Goal: Check status: Check status

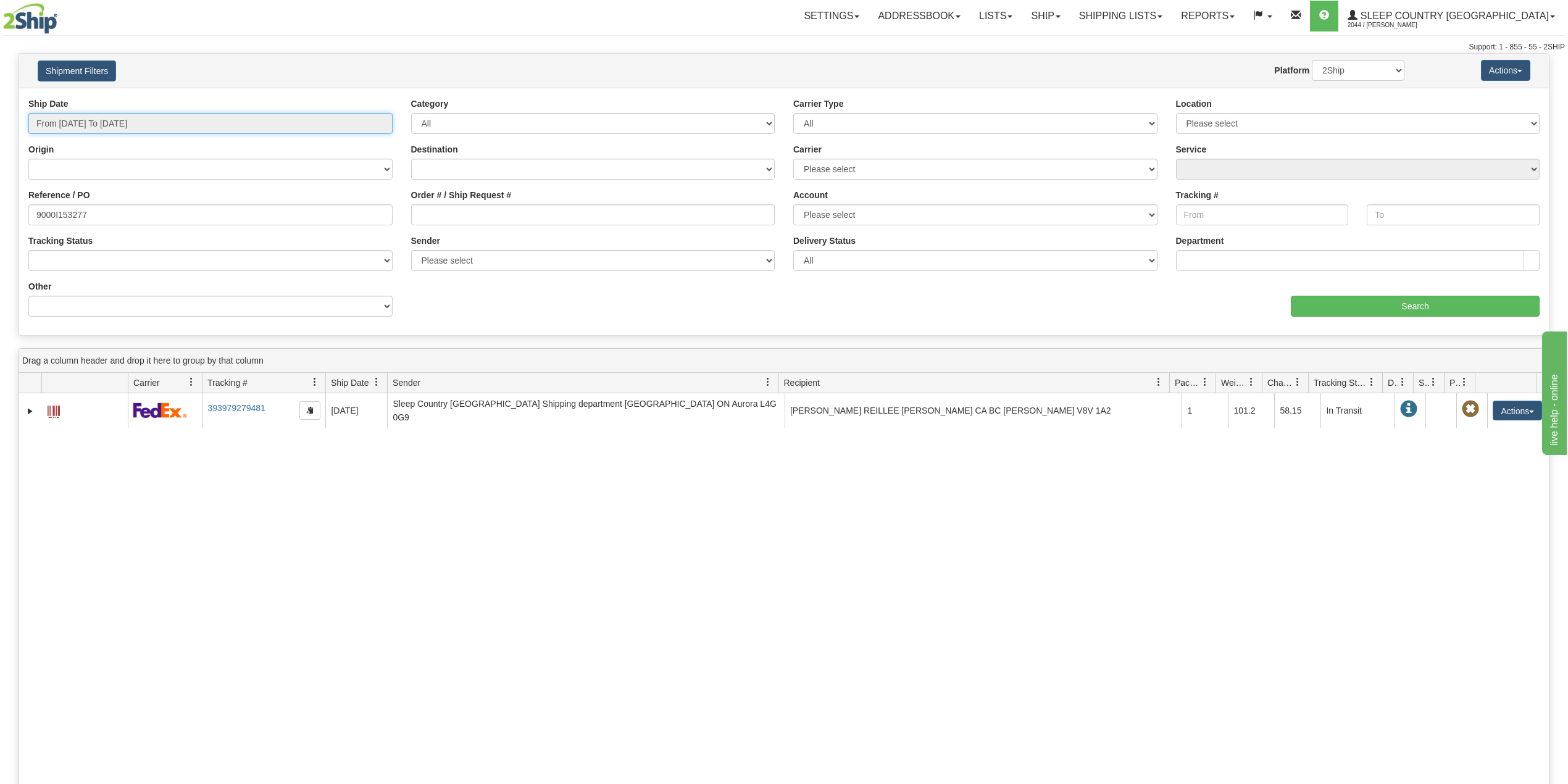
click at [132, 129] on input "From [DATE] To [DATE]" at bounding box center [210, 123] width 364 height 21
click at [210, 203] on div "Reference / PO 9000I153277" at bounding box center [210, 207] width 364 height 36
click at [69, 215] on input "9000I153277" at bounding box center [210, 215] width 364 height 21
paste input "41815"
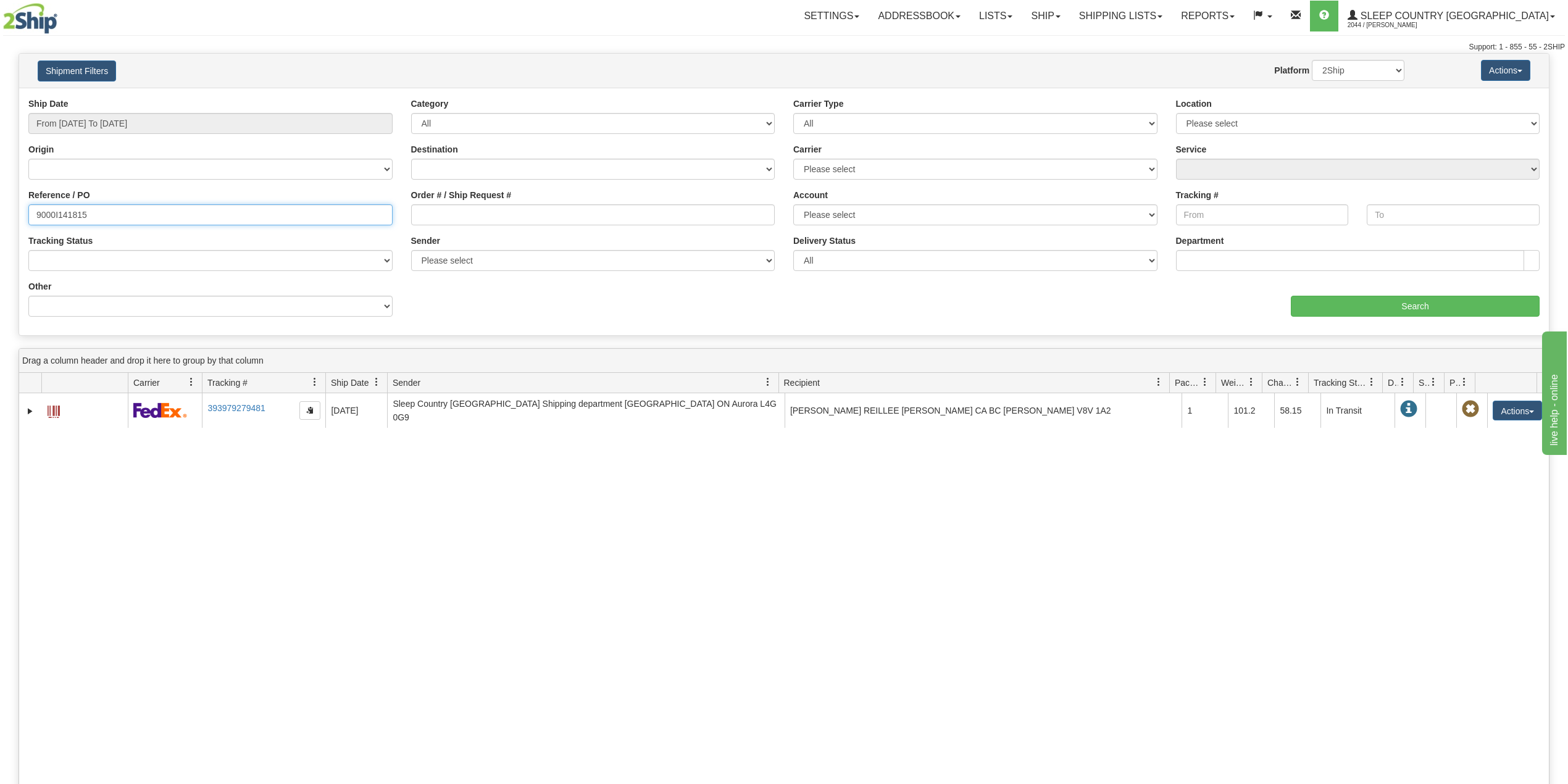
type input "9000I141815"
click at [1360, 65] on select "2Ship Imported" at bounding box center [1358, 70] width 92 height 21
click at [1154, 77] on div "Website Agent Nothing selected Client User Platform 2Ship Imported" at bounding box center [846, 70] width 1133 height 21
click at [1381, 298] on input "Search" at bounding box center [1414, 306] width 249 height 21
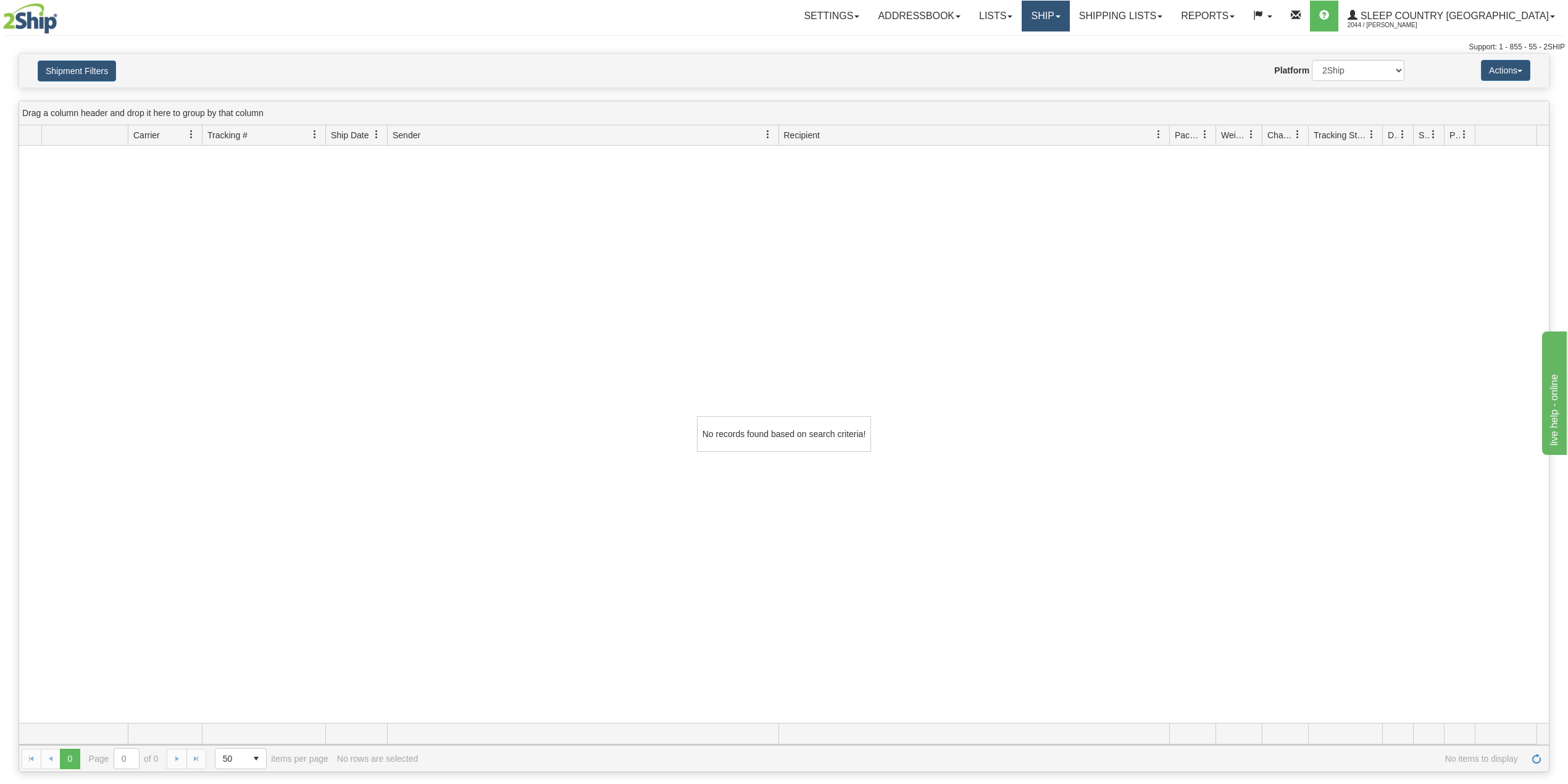
click at [1069, 13] on link "Ship" at bounding box center [1045, 16] width 47 height 31
click at [1069, 64] on link "OnHold / Order Queue" at bounding box center [1013, 59] width 112 height 16
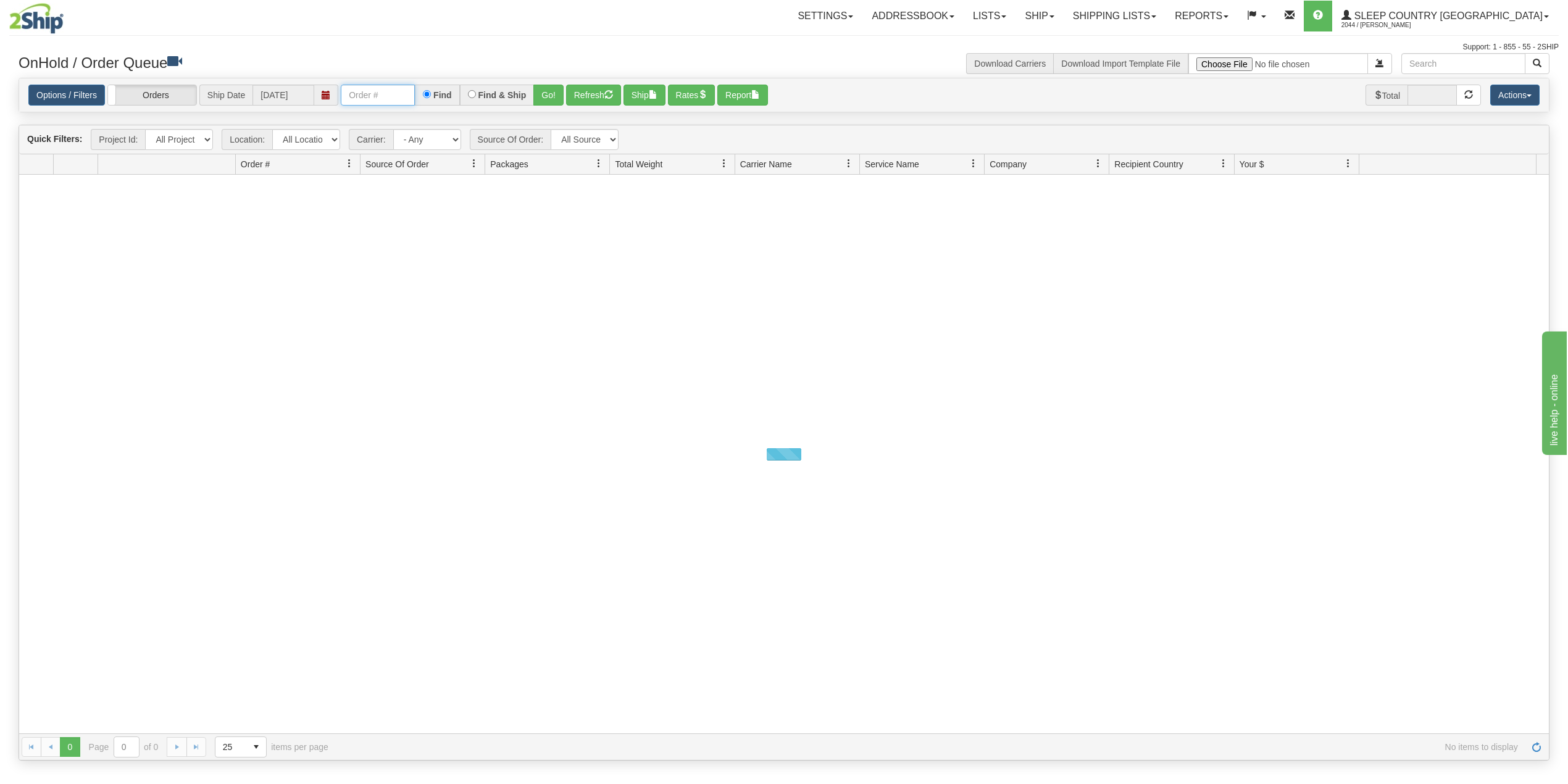
click at [397, 95] on input "text" at bounding box center [377, 95] width 74 height 21
paste input "9000I141815"
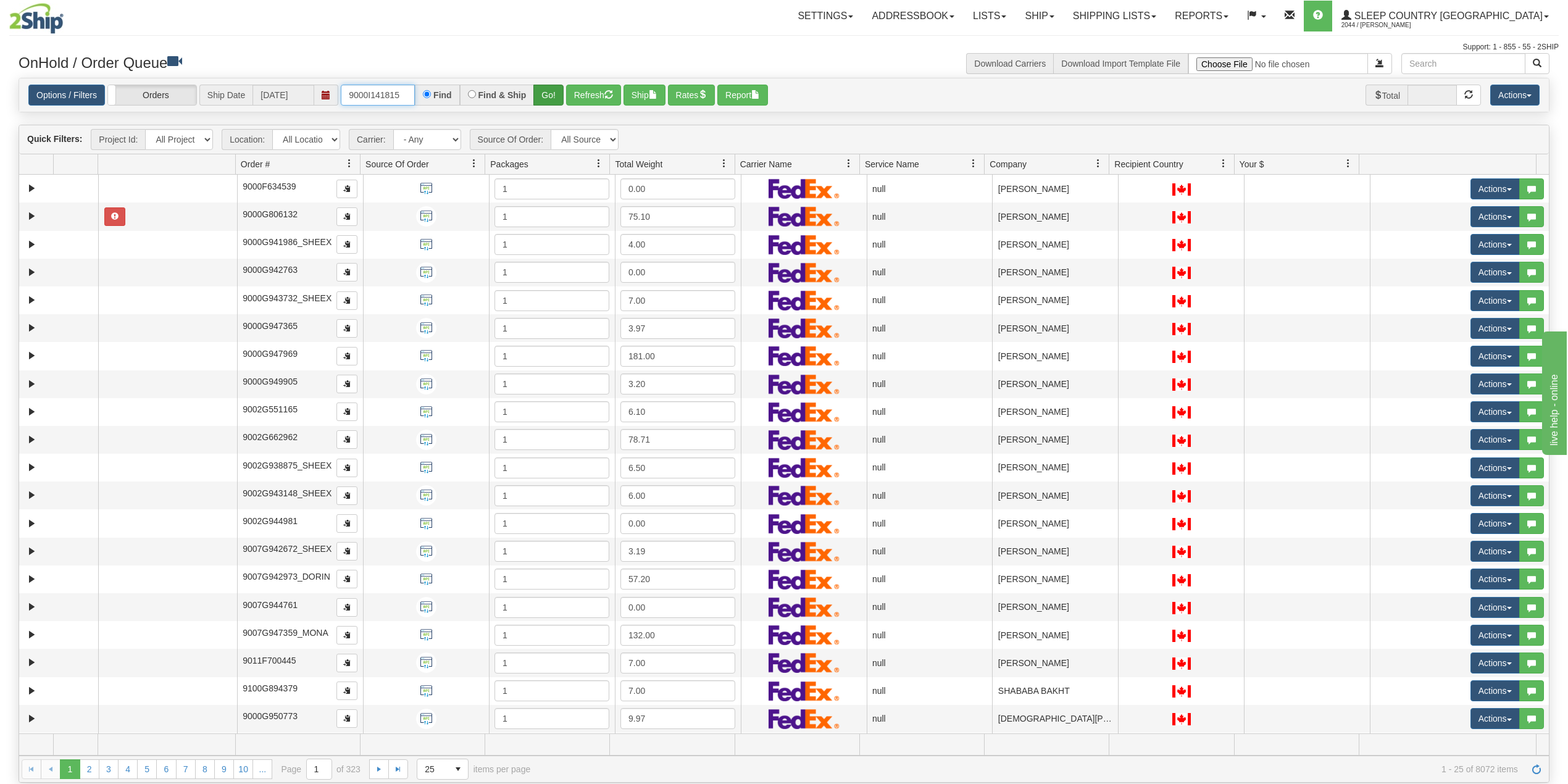
type input "9000I141815"
click at [547, 89] on button "Go!" at bounding box center [548, 95] width 30 height 21
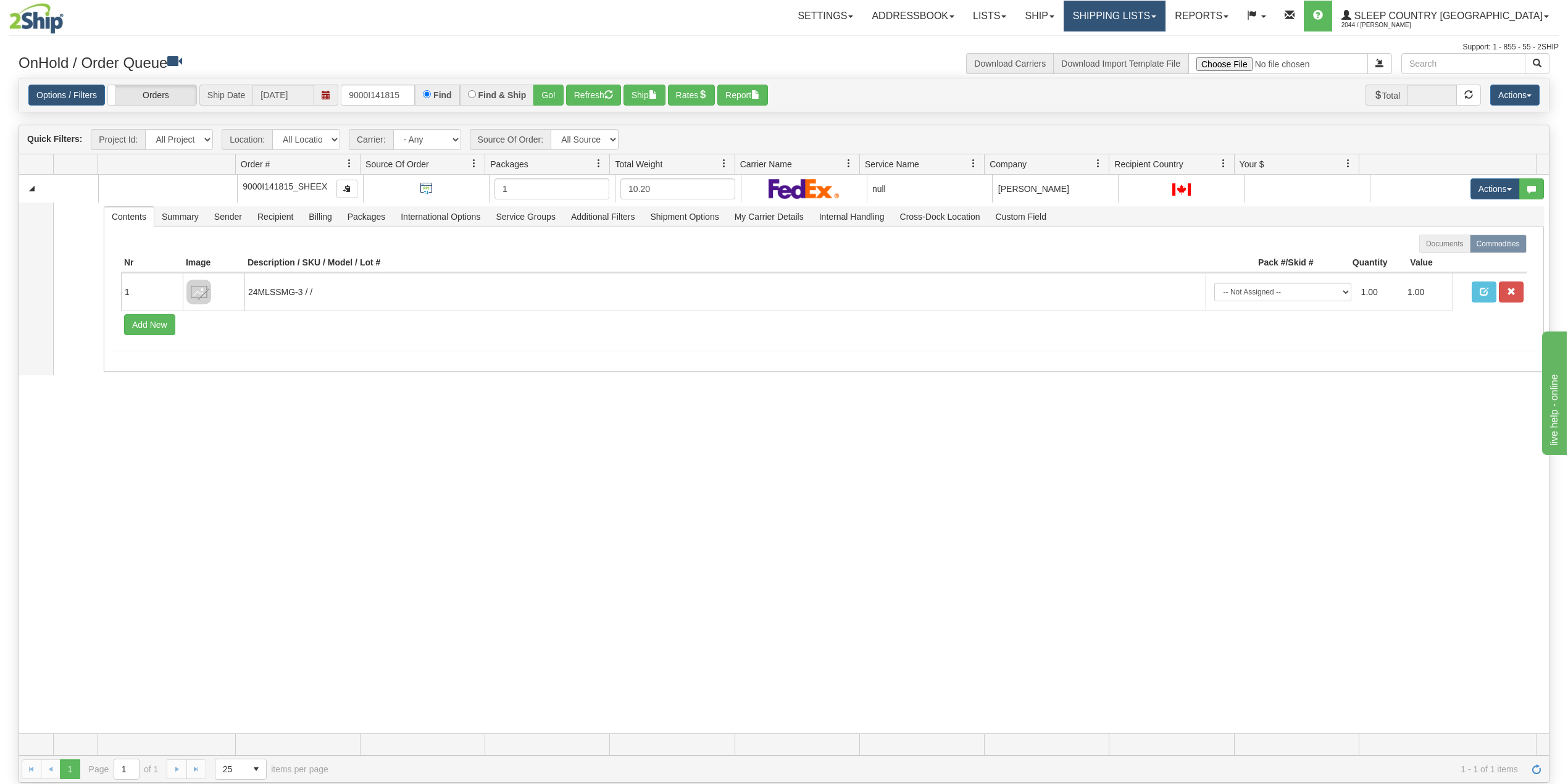
click at [1163, 13] on link "Shipping lists" at bounding box center [1115, 16] width 102 height 31
click at [1142, 58] on span "Search Shipment History" at bounding box center [1105, 59] width 96 height 10
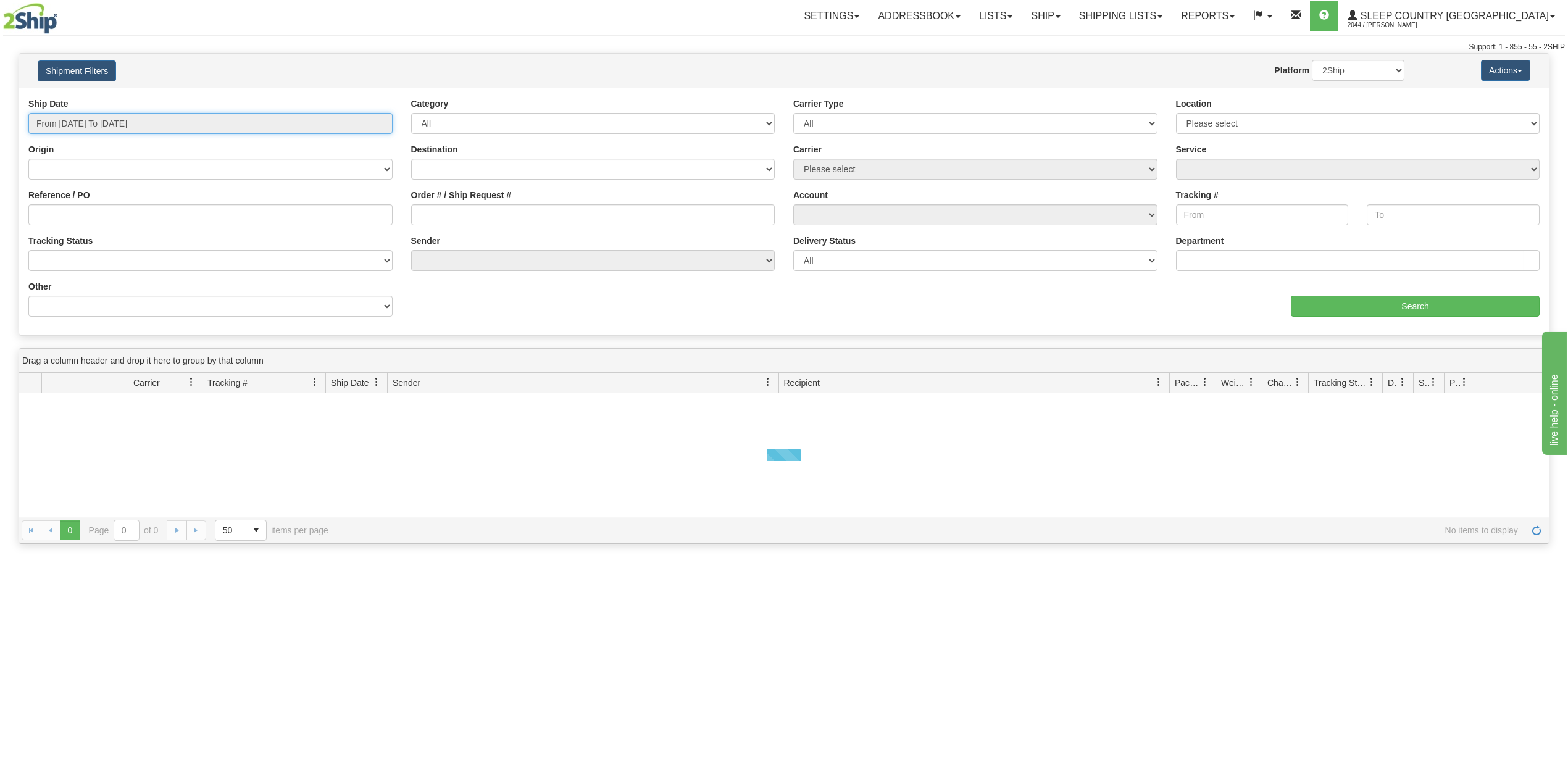
click at [109, 115] on input "From 10/09/2025 To 10/10/2025" at bounding box center [210, 123] width 364 height 21
click at [88, 208] on li "Last 30 Days" at bounding box center [83, 213] width 99 height 17
type input "From [DATE] To [DATE]"
click at [85, 215] on input "Reference / PO" at bounding box center [210, 215] width 364 height 21
paste input "9000I141815"
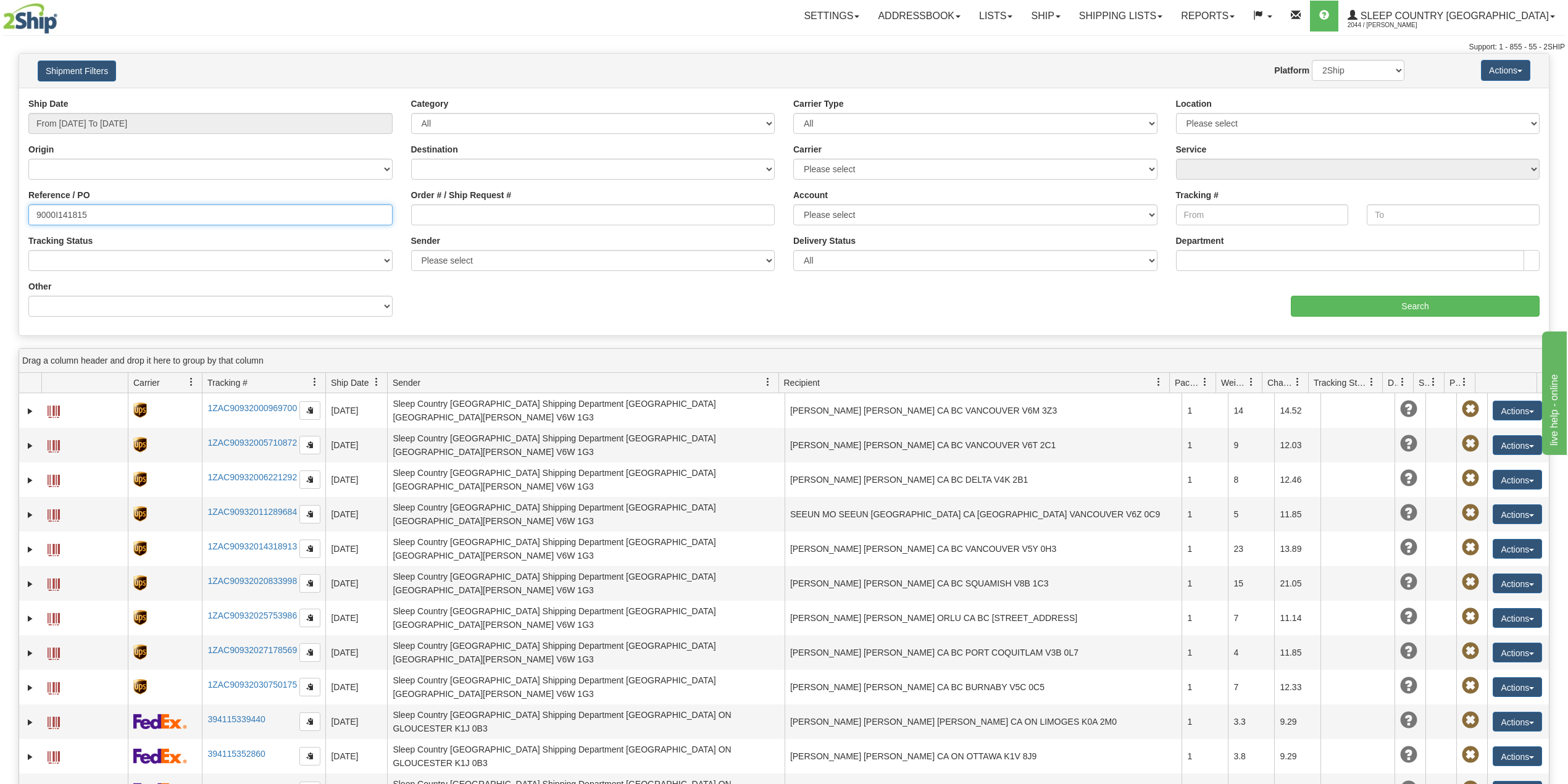
type input "9000I141815"
click at [1349, 75] on select "2Ship Imported" at bounding box center [1358, 70] width 92 height 21
select select "1"
click at [1312, 60] on select "2Ship Imported" at bounding box center [1358, 70] width 92 height 21
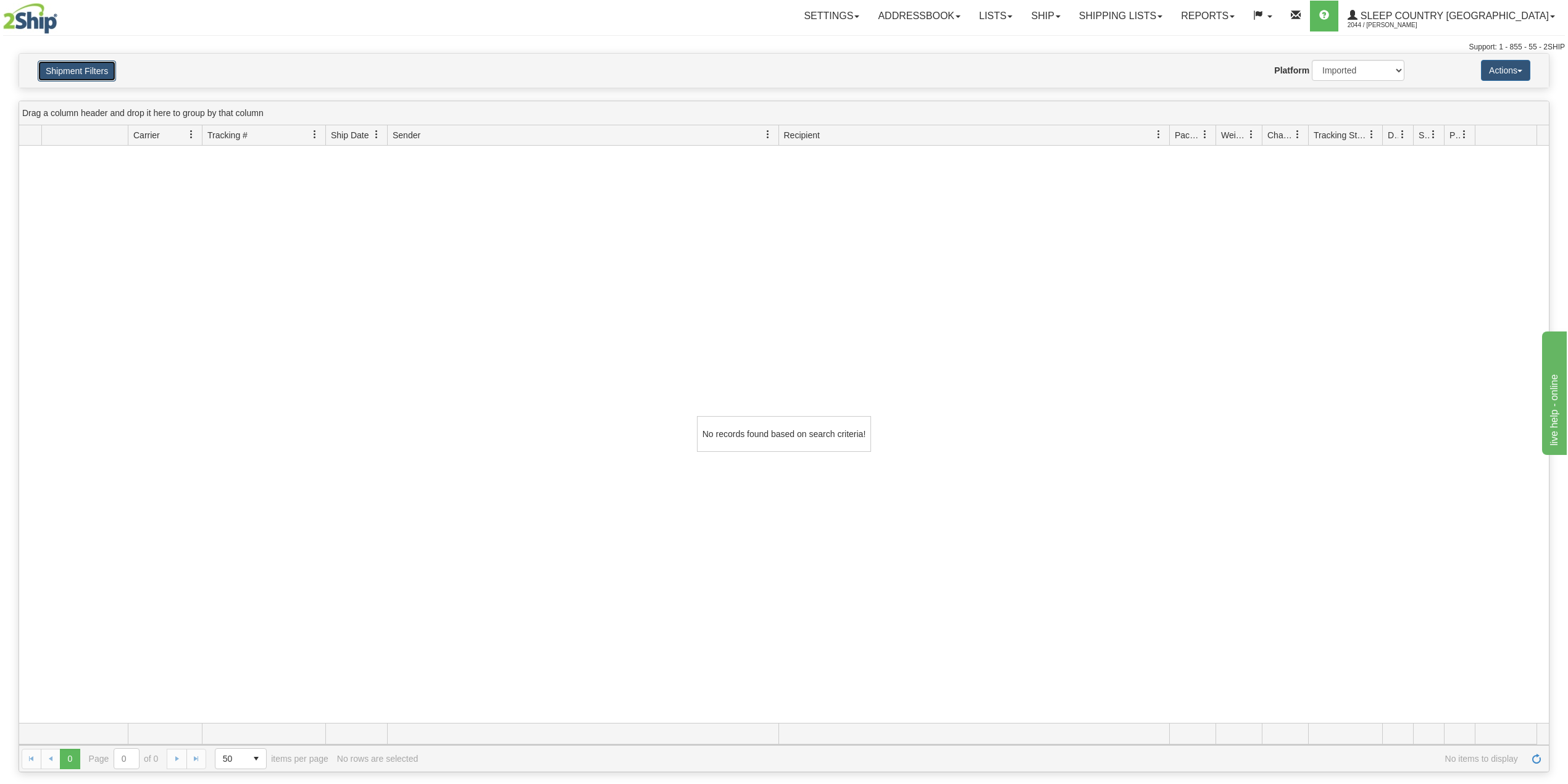
click at [87, 62] on button "Shipment Filters" at bounding box center [77, 71] width 78 height 21
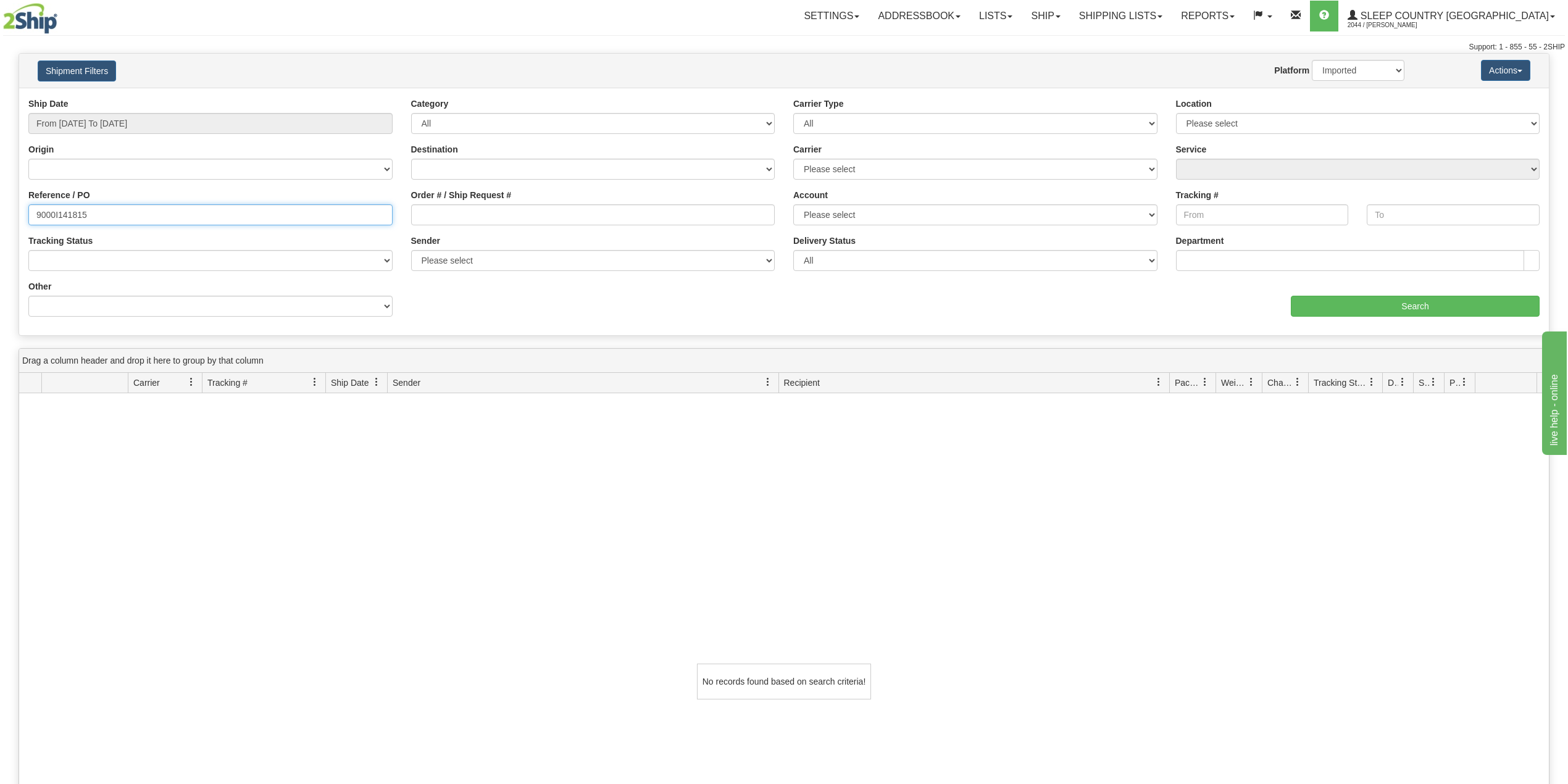
click at [105, 212] on input "9000I141815" at bounding box center [210, 215] width 364 height 21
